Goal: Find specific fact: Find specific fact

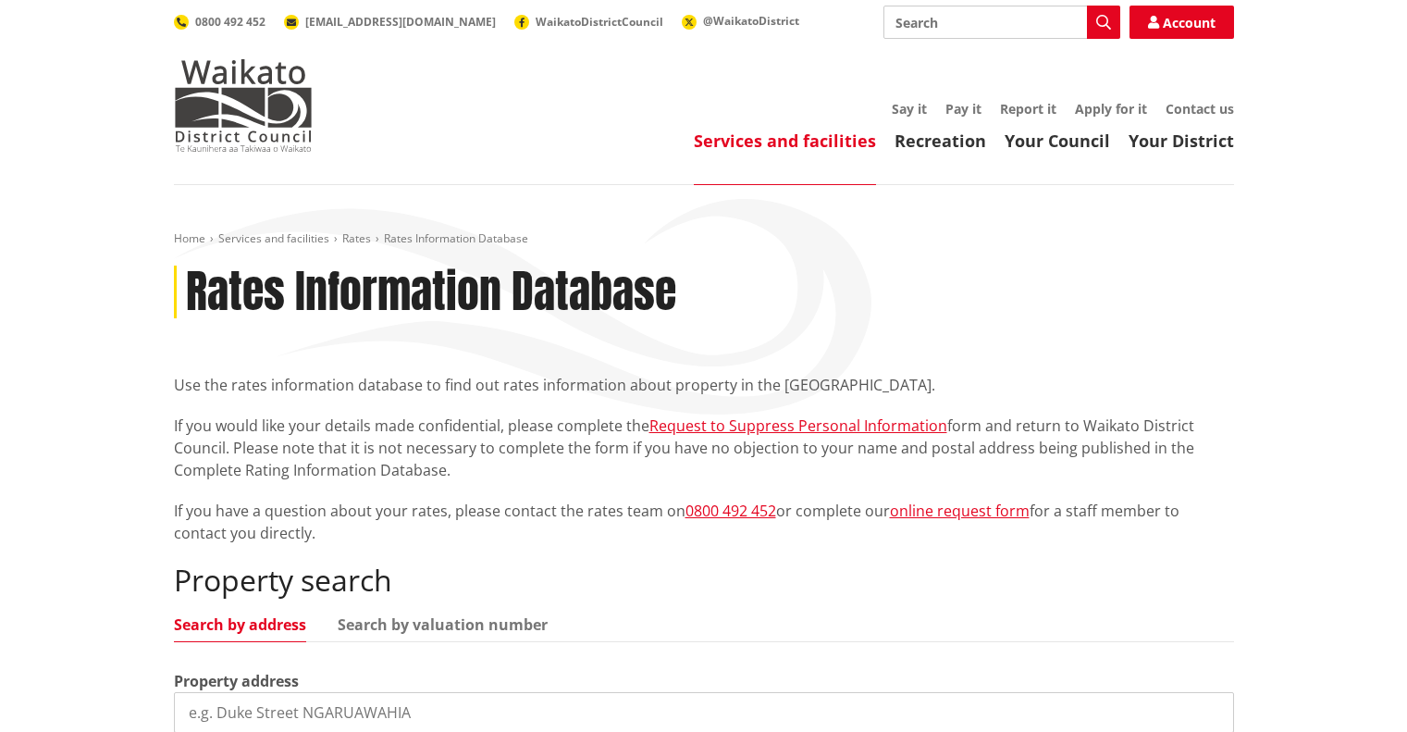
scroll to position [278, 0]
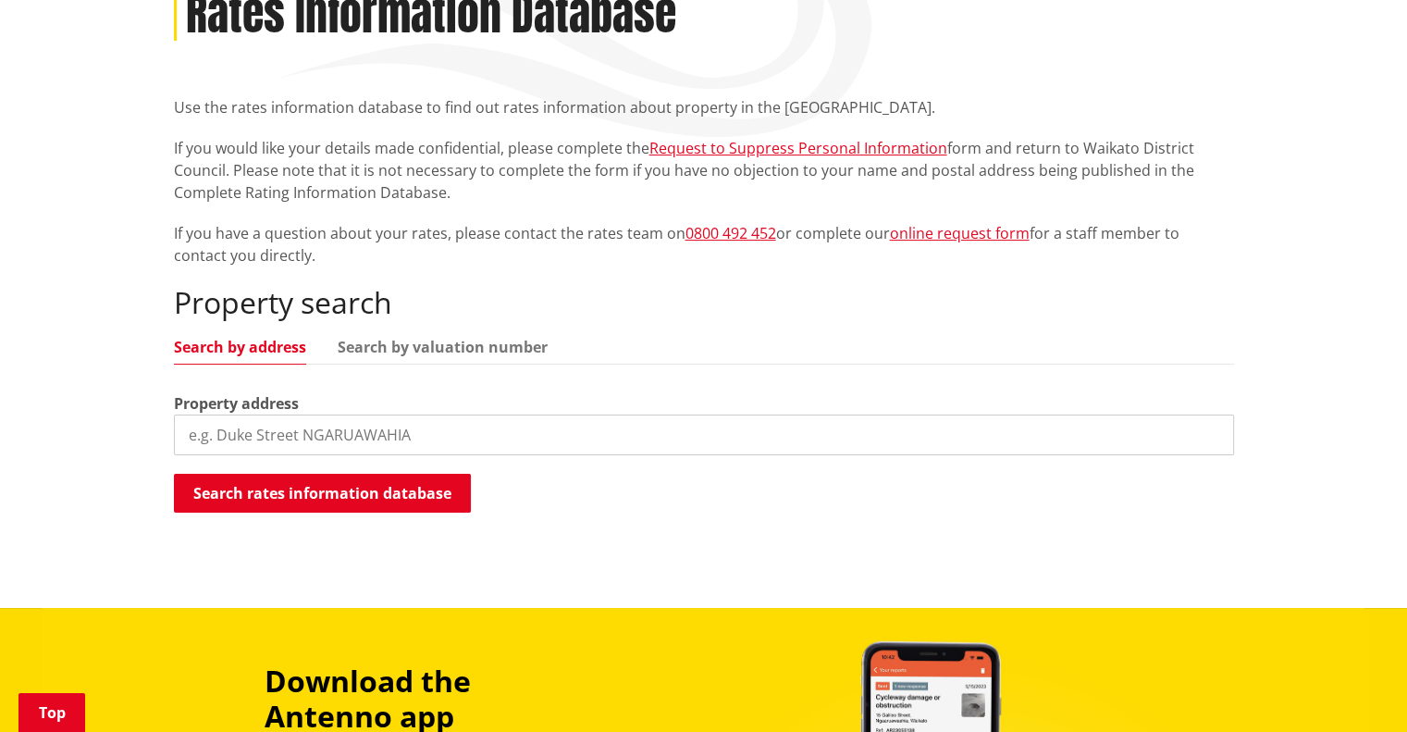
click at [545, 431] on input "search" at bounding box center [704, 434] width 1060 height 41
type input "26a bay view"
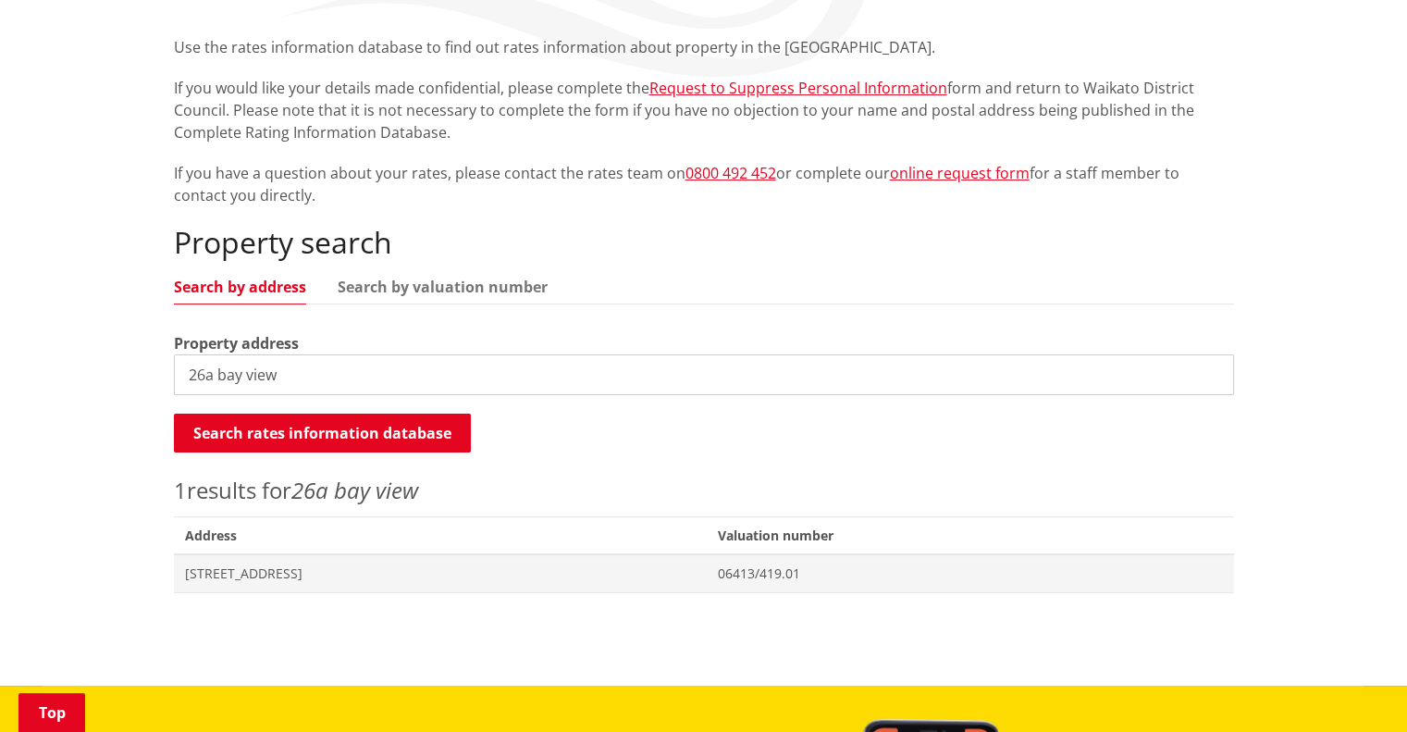
scroll to position [370, 0]
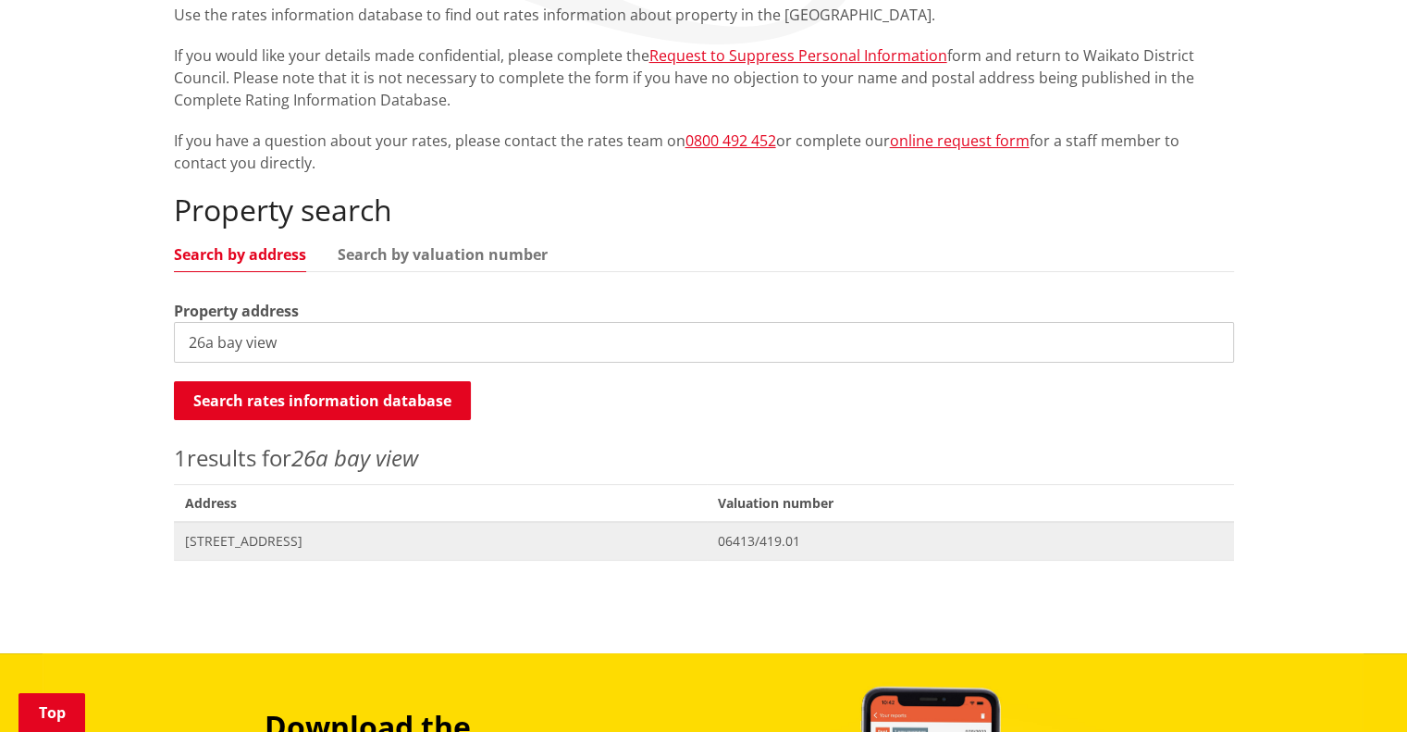
click at [307, 536] on span "[STREET_ADDRESS]" at bounding box center [441, 541] width 512 height 19
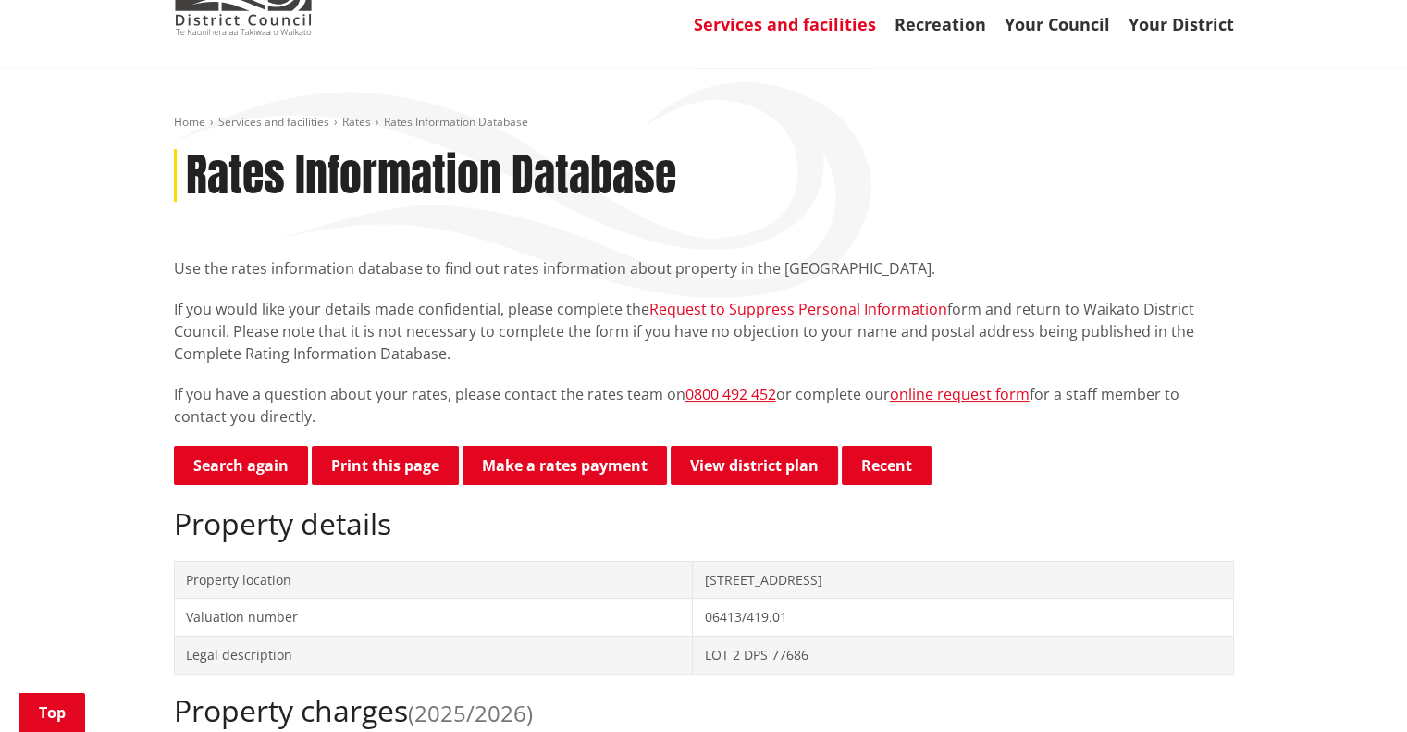
scroll to position [370, 0]
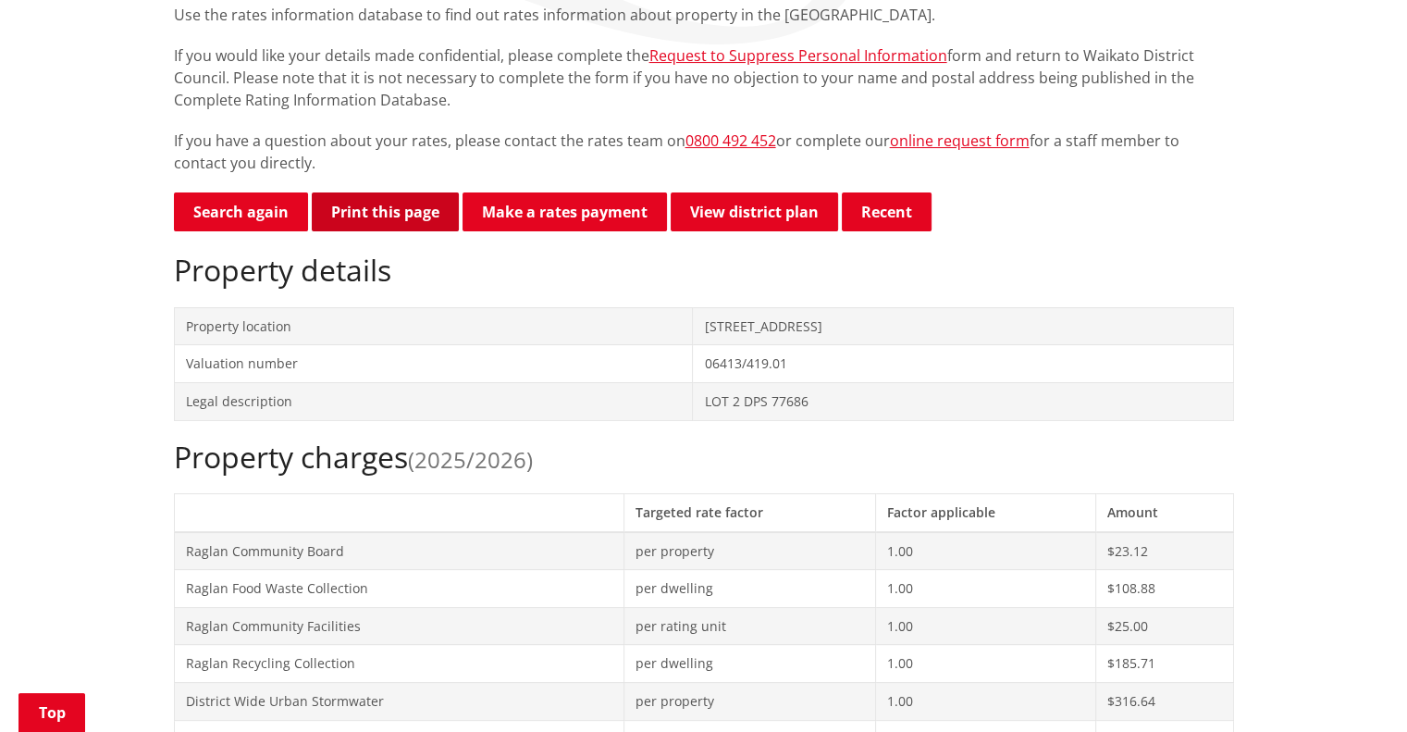
click at [366, 216] on button "Print this page" at bounding box center [385, 211] width 147 height 39
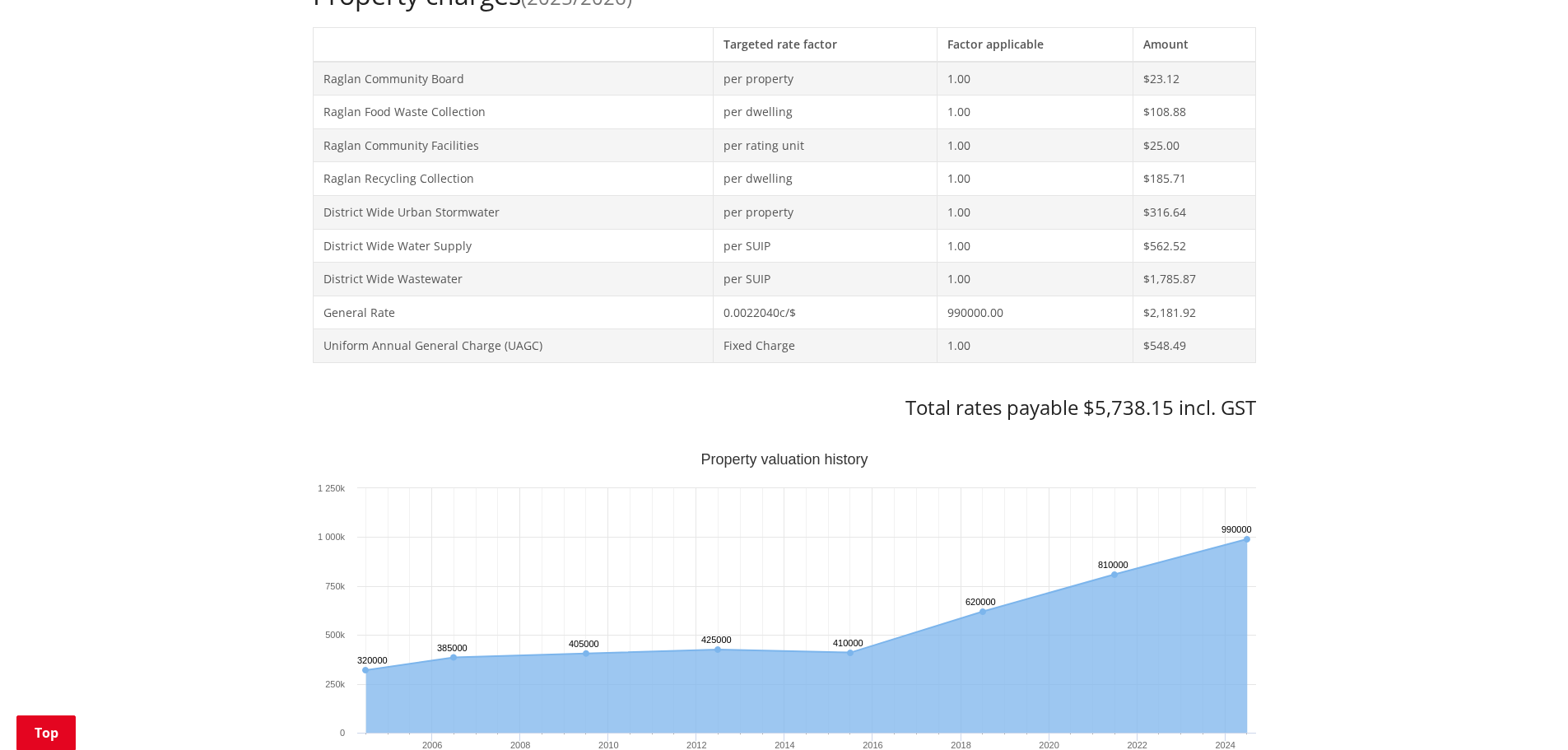
scroll to position [1152, 0]
